Goal: Task Accomplishment & Management: Use online tool/utility

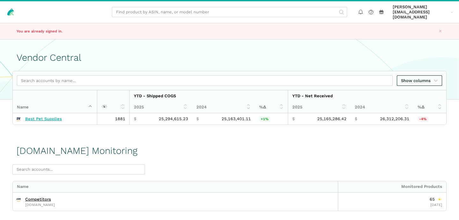
click at [44, 117] on link "Best Pet Supplies" at bounding box center [43, 119] width 37 height 5
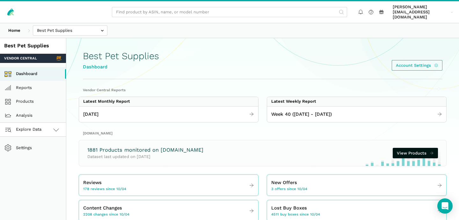
click at [55, 126] on icon at bounding box center [56, 130] width 8 height 8
click at [45, 156] on link "[DOMAIN_NAME]" at bounding box center [33, 158] width 66 height 14
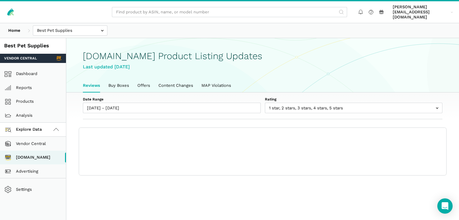
scroll to position [2, 0]
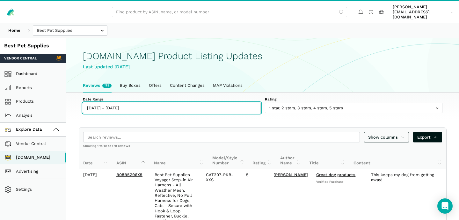
click at [109, 106] on input "10/04/2025 - 10/10/2025" at bounding box center [172, 108] width 178 height 11
type input "10/04/2025"
type input "10/10/2025"
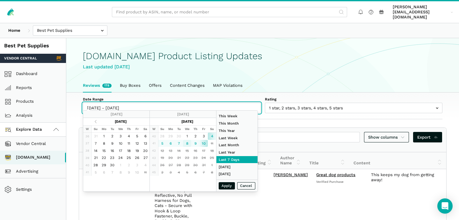
type input "10/08/2025"
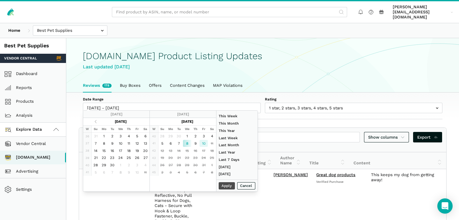
type input "10/10/2025"
type input "08/01/2025"
type input "08/31/2025"
type input "10/08/2025"
type input "10/10/2025"
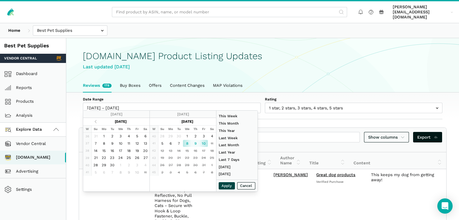
click at [228, 186] on button "Apply" at bounding box center [227, 186] width 17 height 7
type input "10/08/2025 - 10/10/2025"
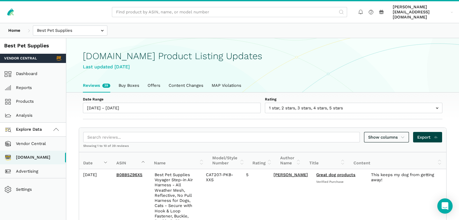
click at [430, 135] on span "Export" at bounding box center [427, 137] width 21 height 6
